Goal: Feedback & Contribution: Leave review/rating

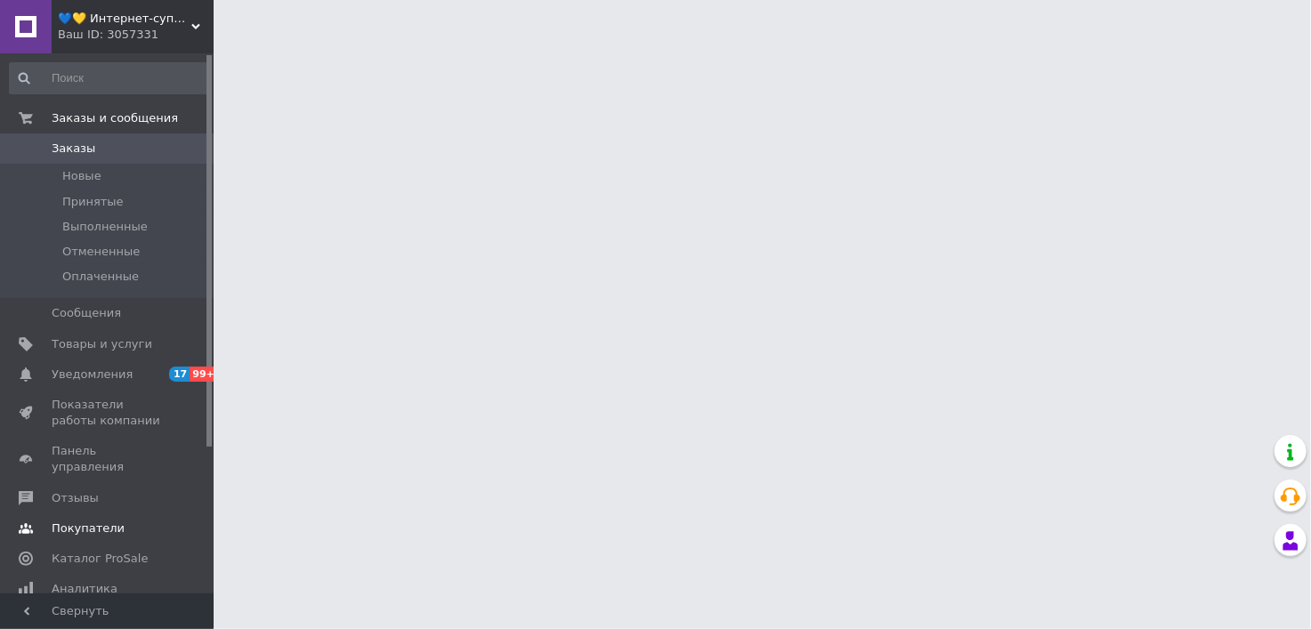
click at [96, 491] on span "Отзывы" at bounding box center [108, 499] width 113 height 16
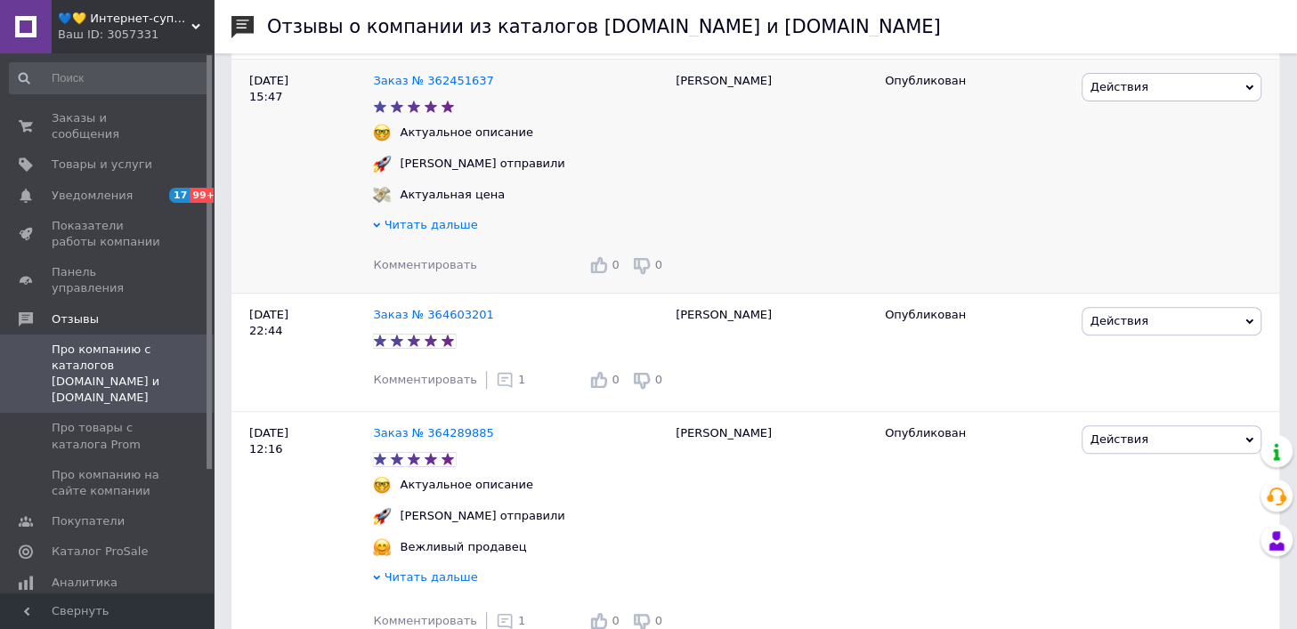
scroll to position [198, 0]
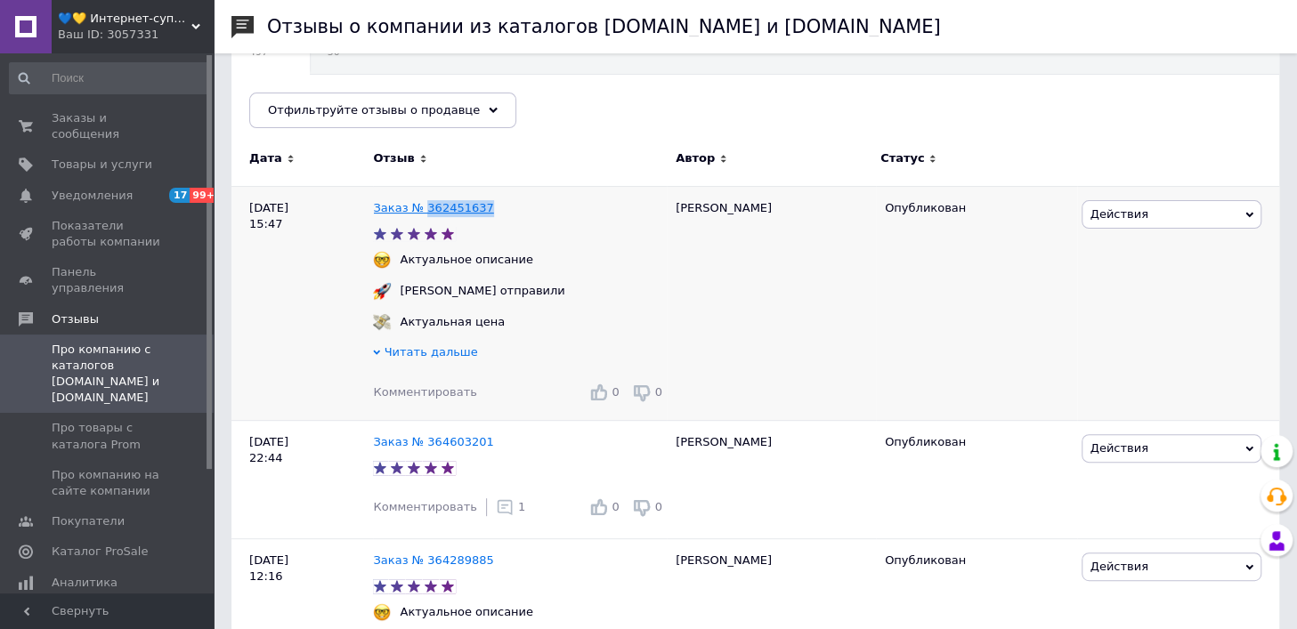
drag, startPoint x: 461, startPoint y: 202, endPoint x: 399, endPoint y: 206, distance: 62.4
click at [399, 206] on div "Заказ № 362451637" at bounding box center [519, 209] width 301 height 24
copy link "362451637"
click at [396, 395] on span "Комментировать" at bounding box center [424, 391] width 103 height 13
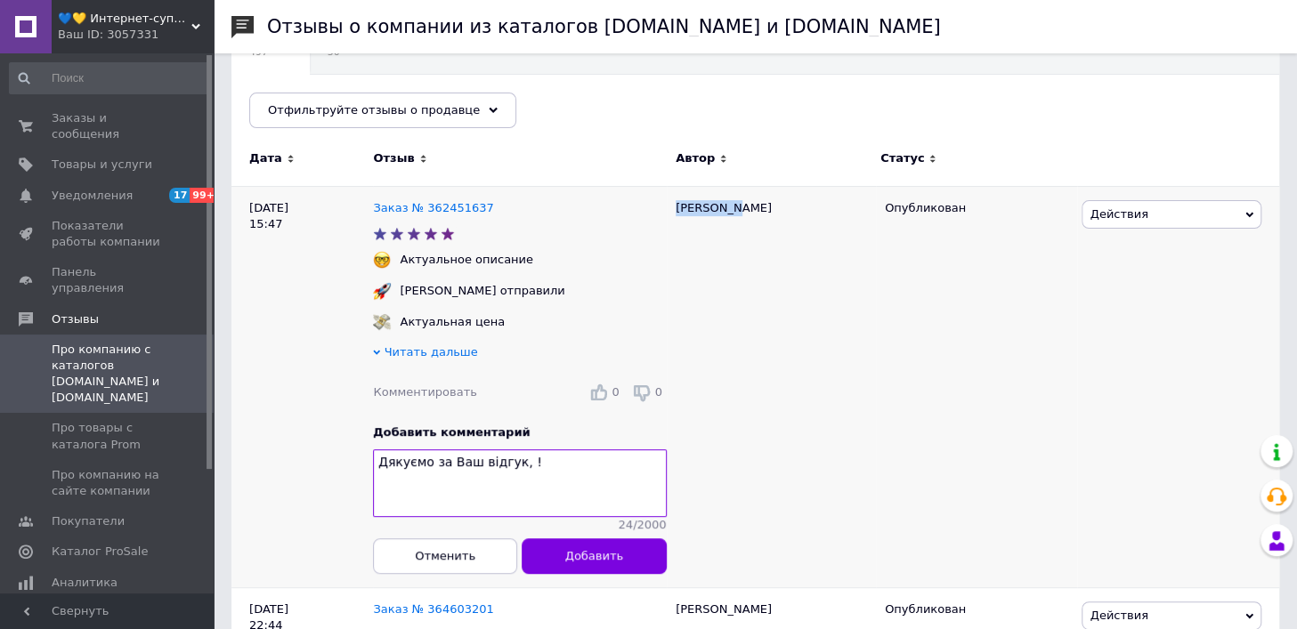
drag, startPoint x: 832, startPoint y: 210, endPoint x: 775, endPoint y: 207, distance: 57.1
click at [775, 207] on div "[PERSON_NAME]" at bounding box center [771, 387] width 209 height 402
copy div "[PERSON_NAME]"
click at [488, 463] on textarea "Дякуємо за Ваш відгук, !" at bounding box center [520, 484] width 294 height 68
paste textarea "[PERSON_NAME]"
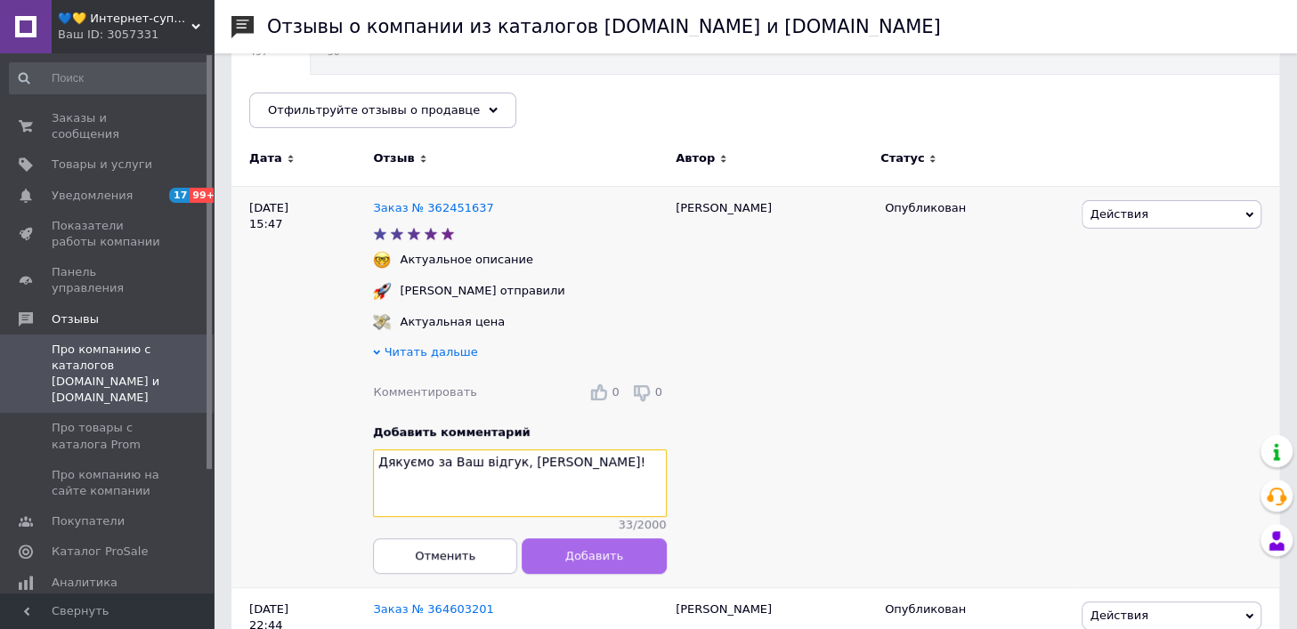
type textarea "Дякуємо за Ваш відгук, [PERSON_NAME]!"
click at [611, 555] on button "Добавить" at bounding box center [595, 557] width 144 height 36
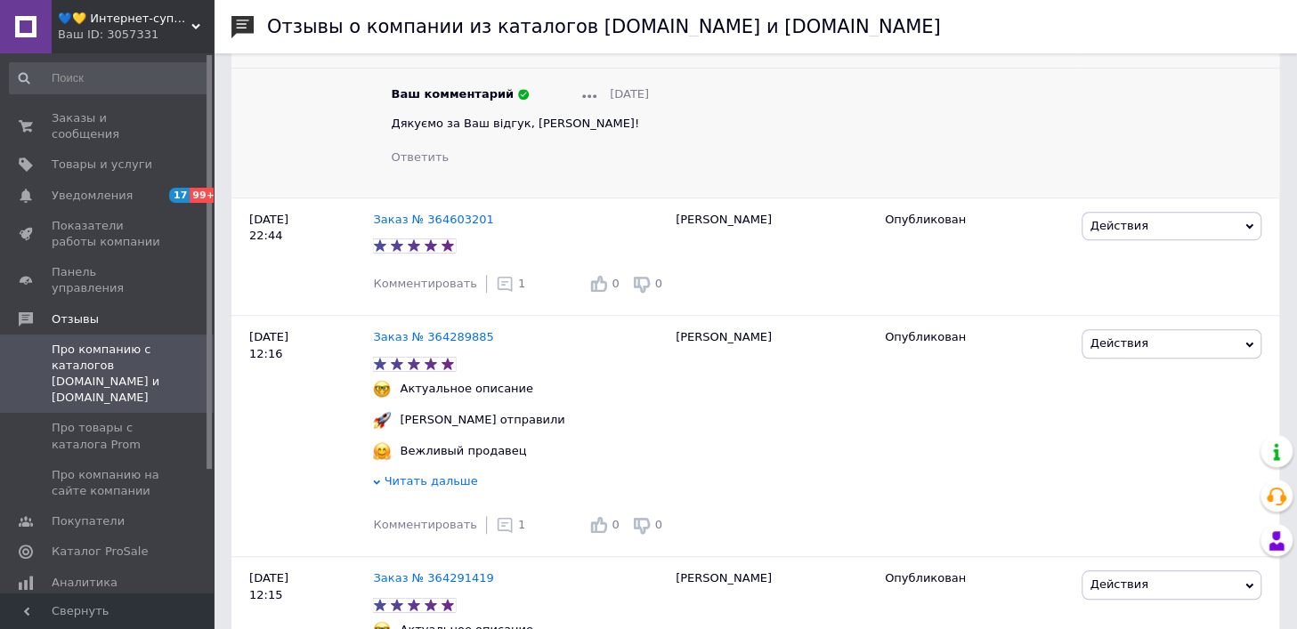
scroll to position [593, 0]
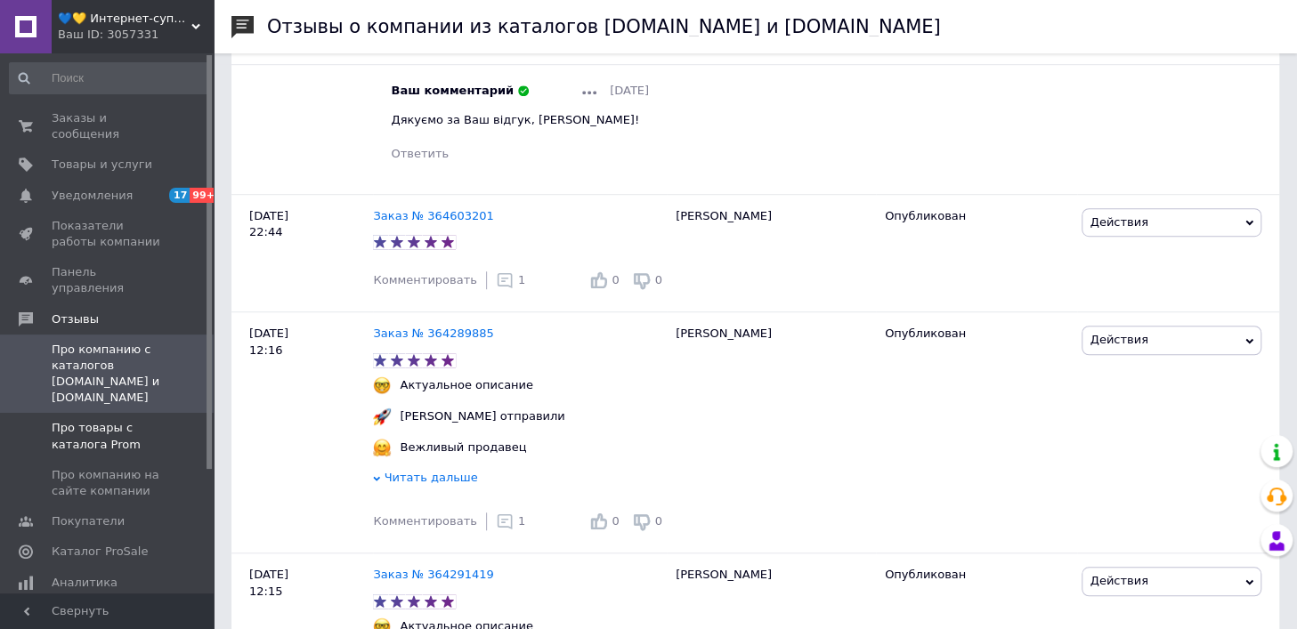
click at [145, 420] on span "Про товары с каталога Prom" at bounding box center [108, 436] width 113 height 32
